Goal: Browse casually: Explore the website without a specific task or goal

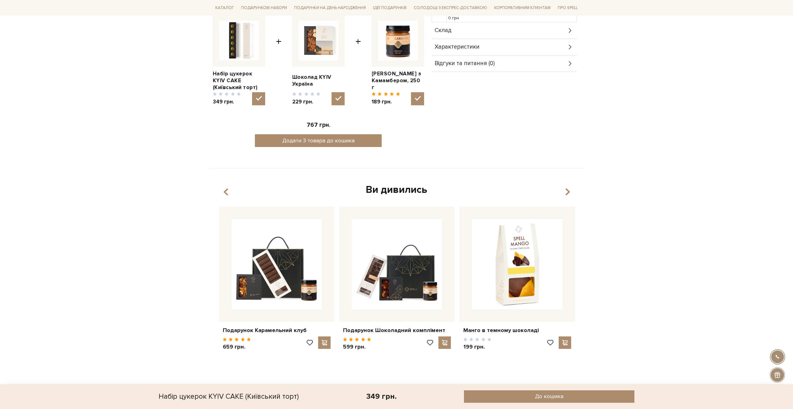
scroll to position [280, 0]
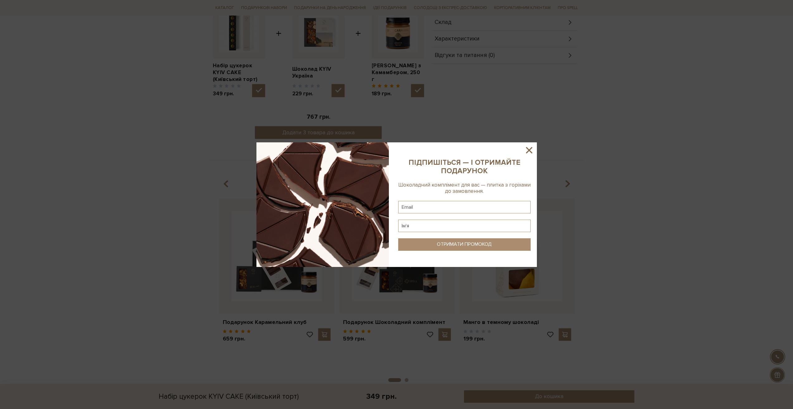
click at [530, 153] on icon at bounding box center [529, 150] width 11 height 11
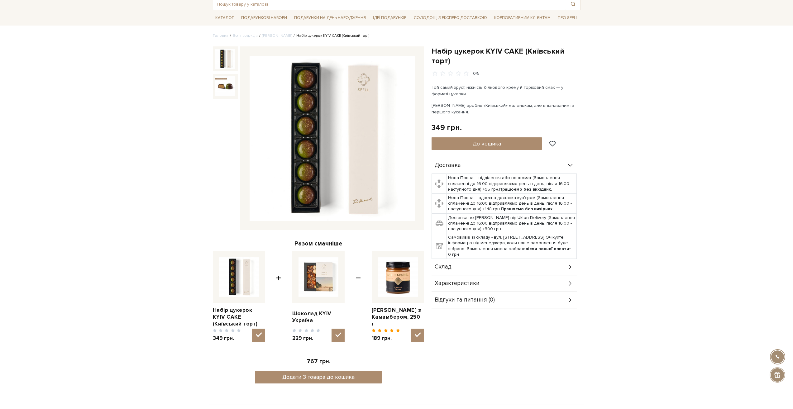
scroll to position [31, 0]
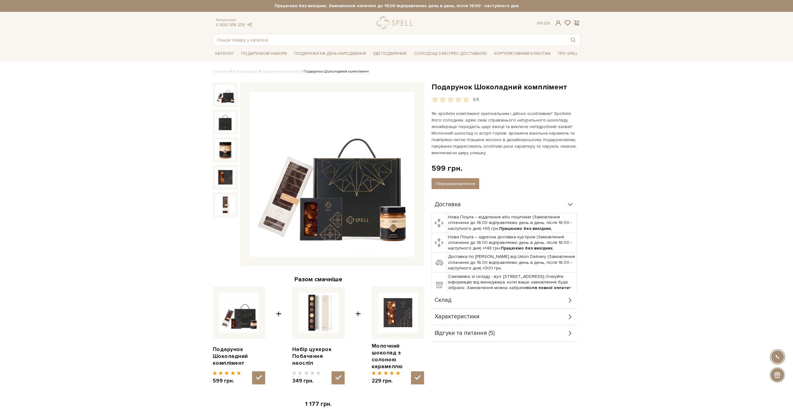
scroll to position [62, 0]
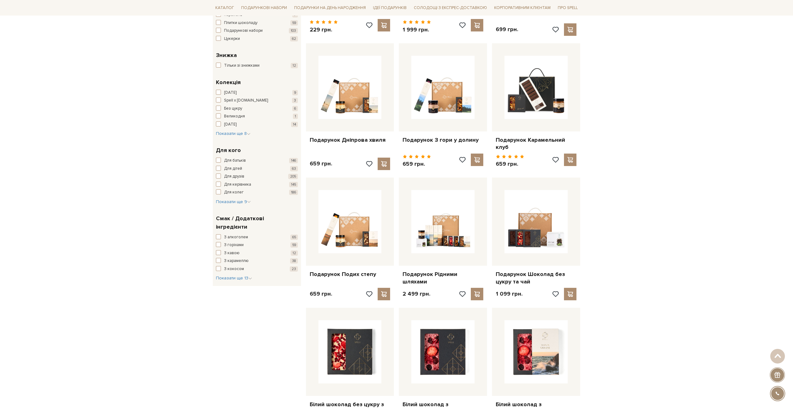
click at [677, 118] on div "Головна Вся продукція Вся продукція Фільтри За замовчуванням За Ціною (зростанн…" at bounding box center [396, 404] width 793 height 1106
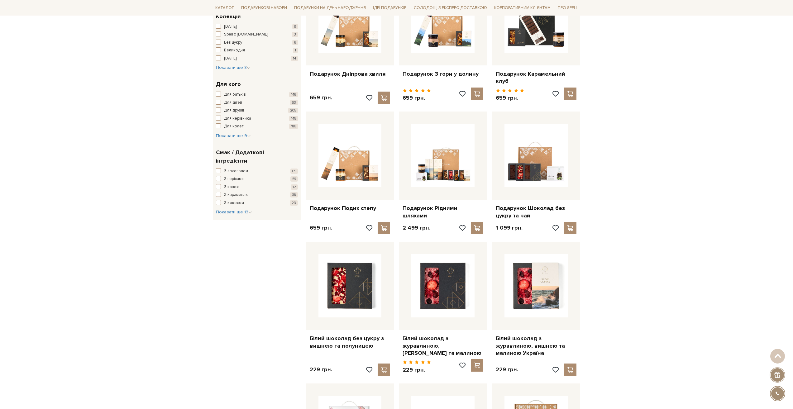
scroll to position [311, 0]
